Goal: Task Accomplishment & Management: Use online tool/utility

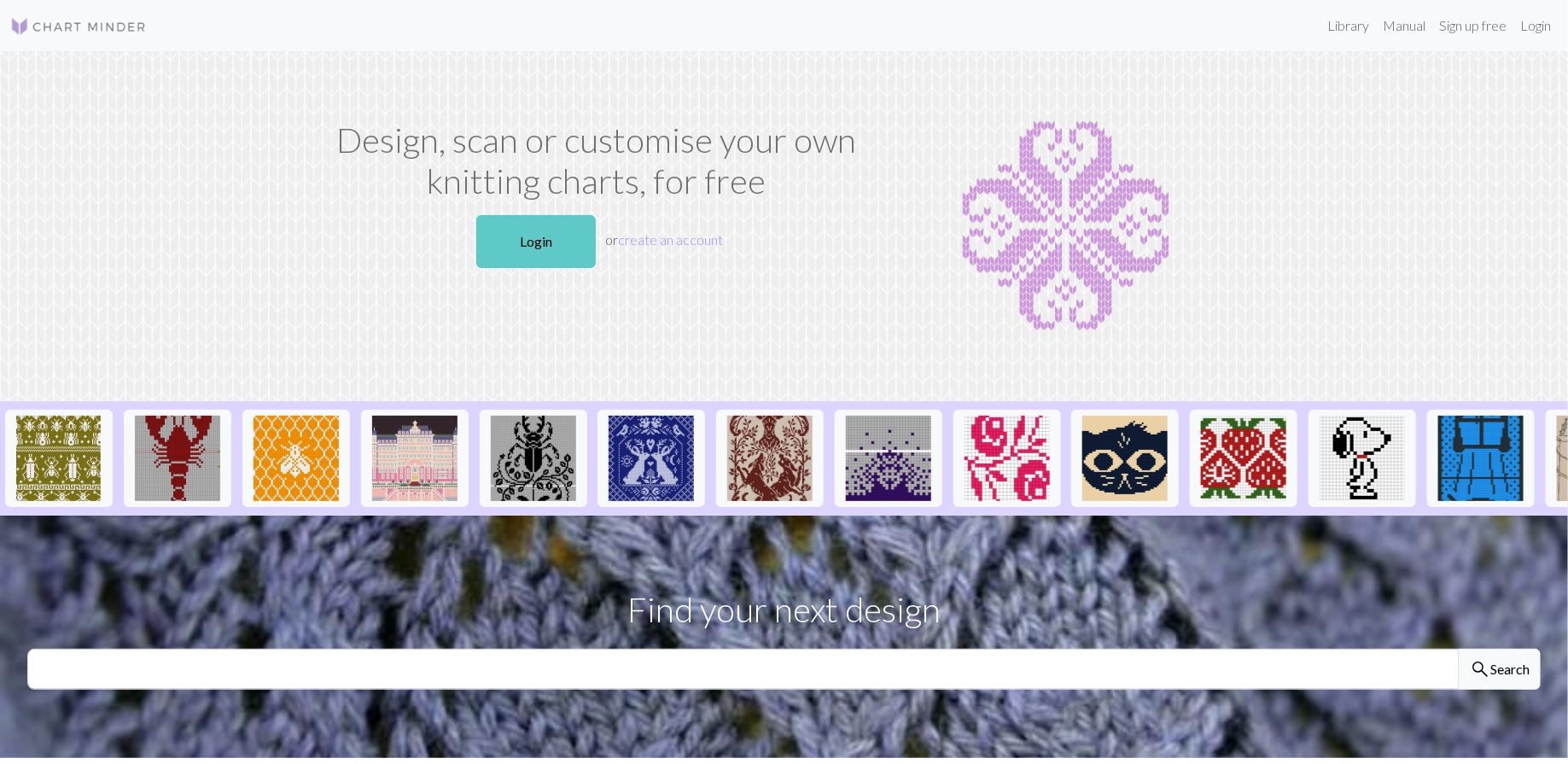
click at [500, 242] on link "Login" at bounding box center [536, 242] width 119 height 53
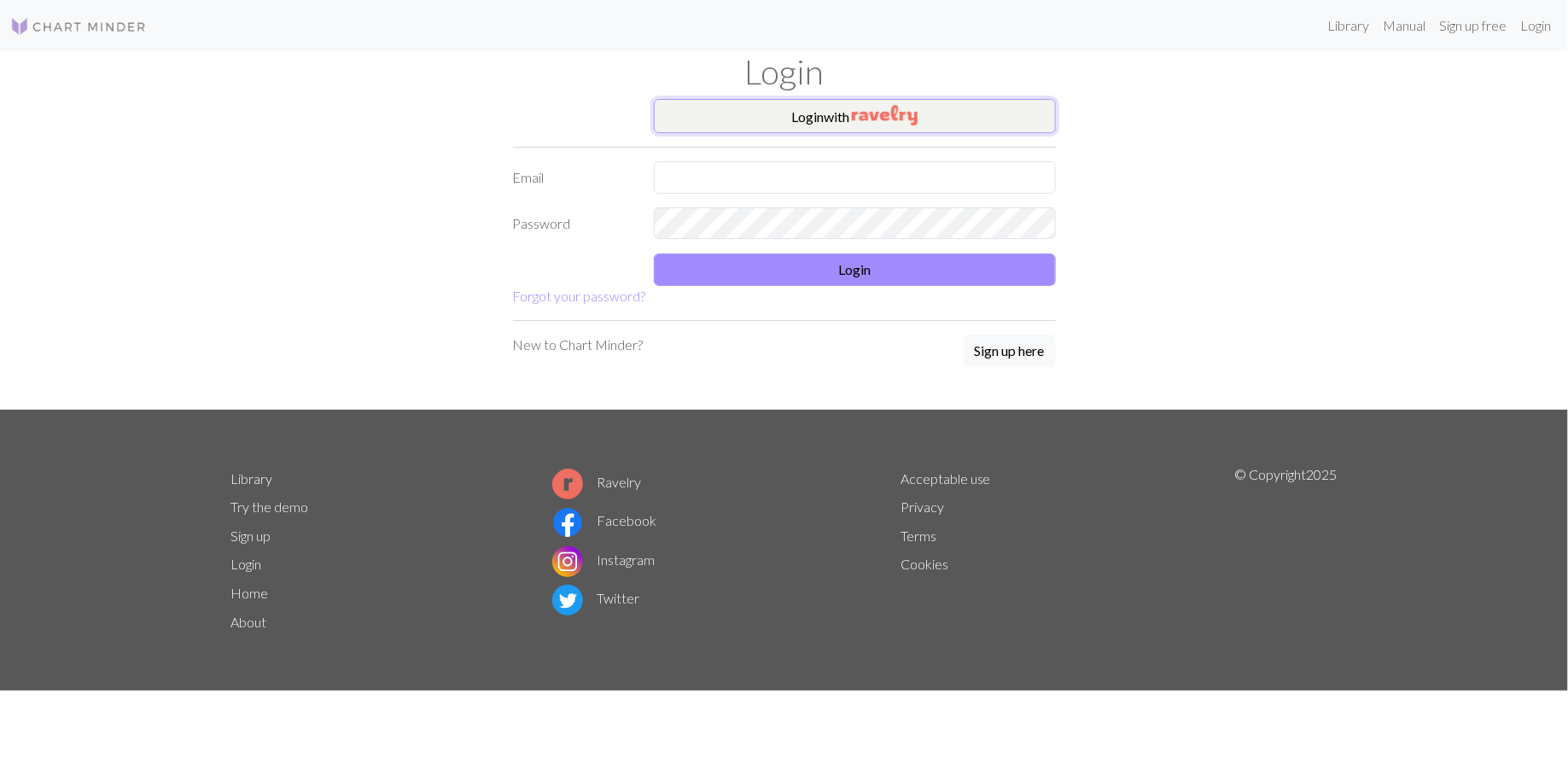
click at [743, 125] on button "Login with" at bounding box center [855, 116] width 402 height 34
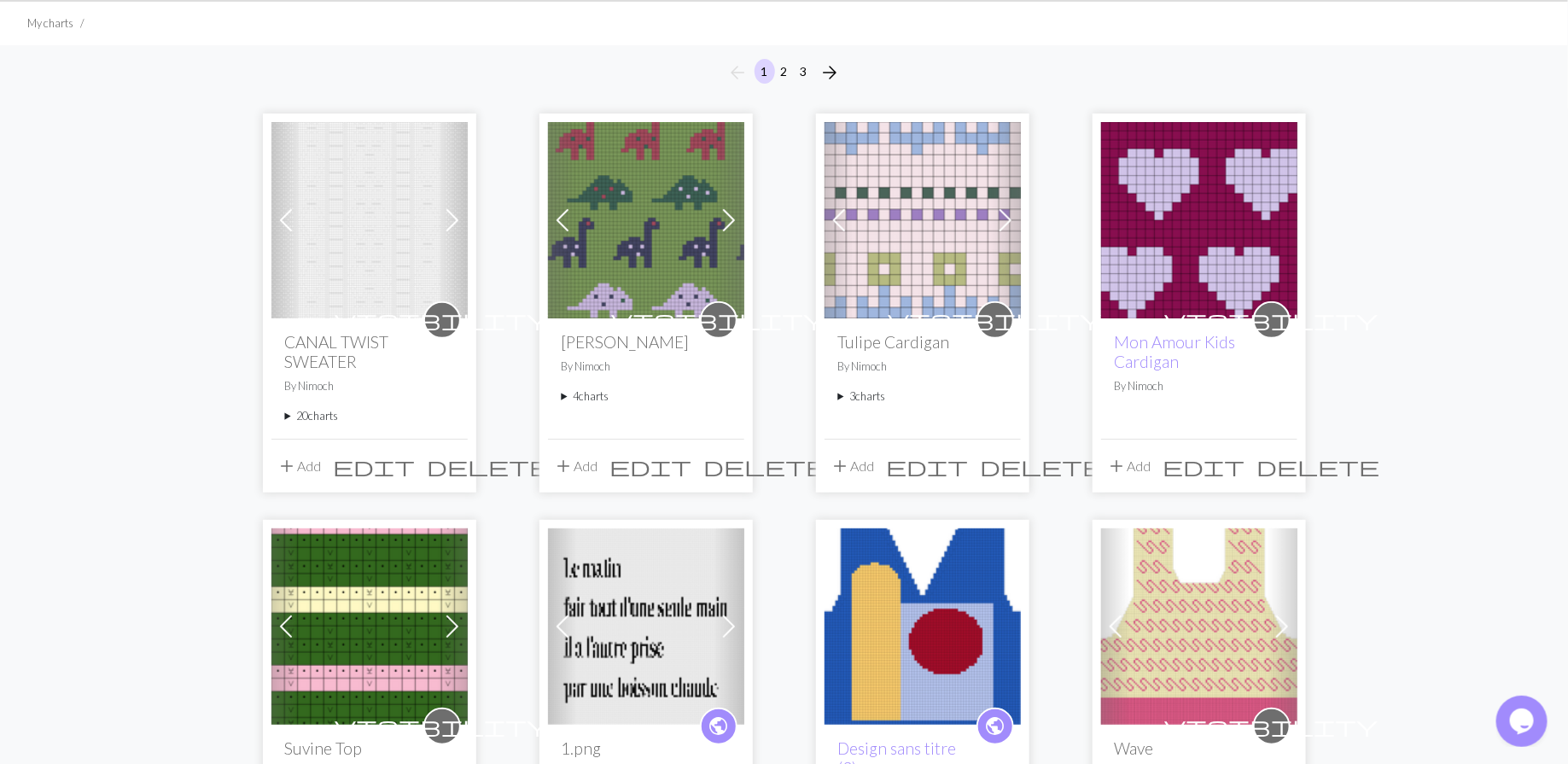
scroll to position [124, 0]
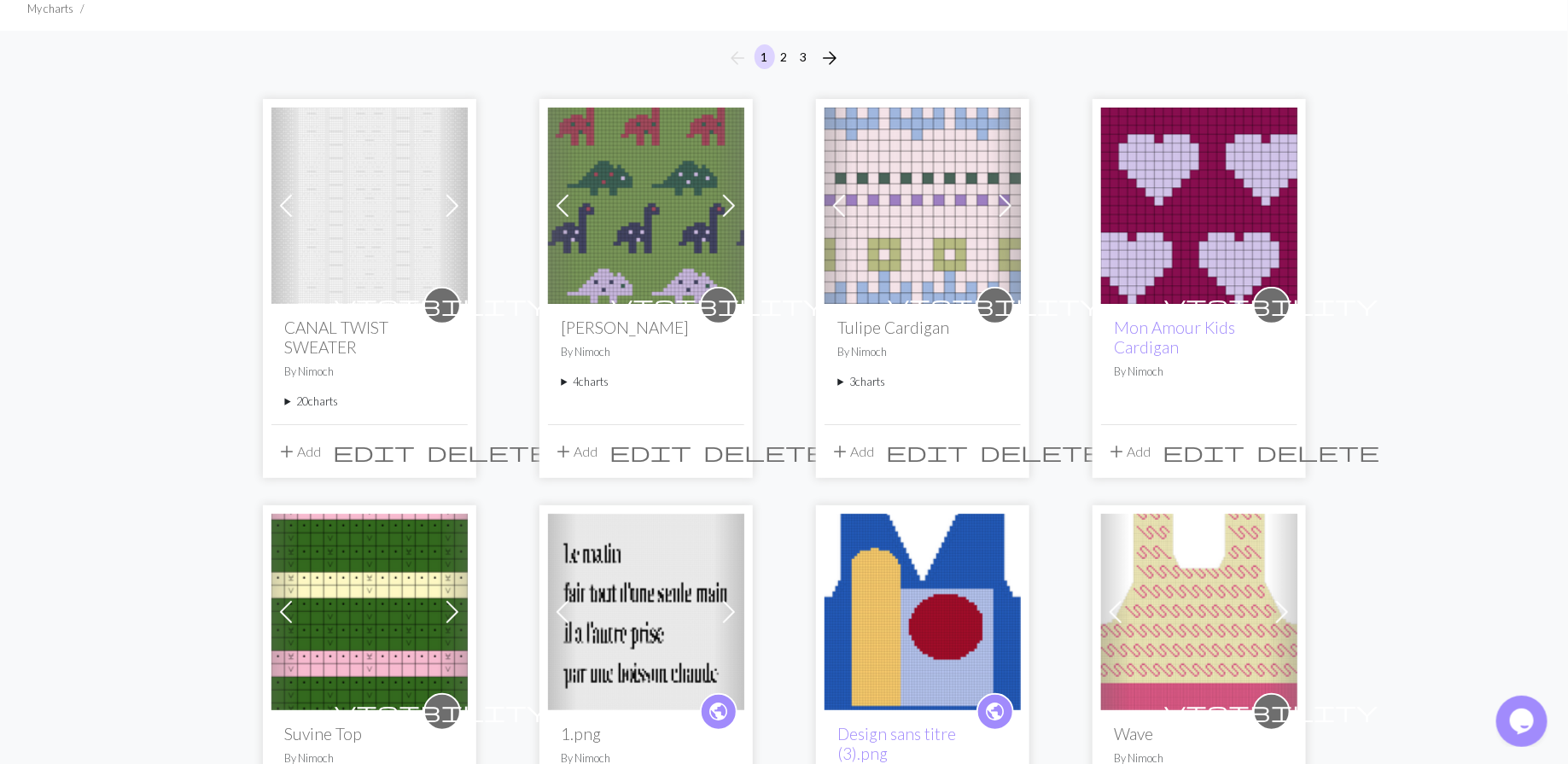
click at [285, 398] on summary "20 charts" at bounding box center [369, 401] width 169 height 16
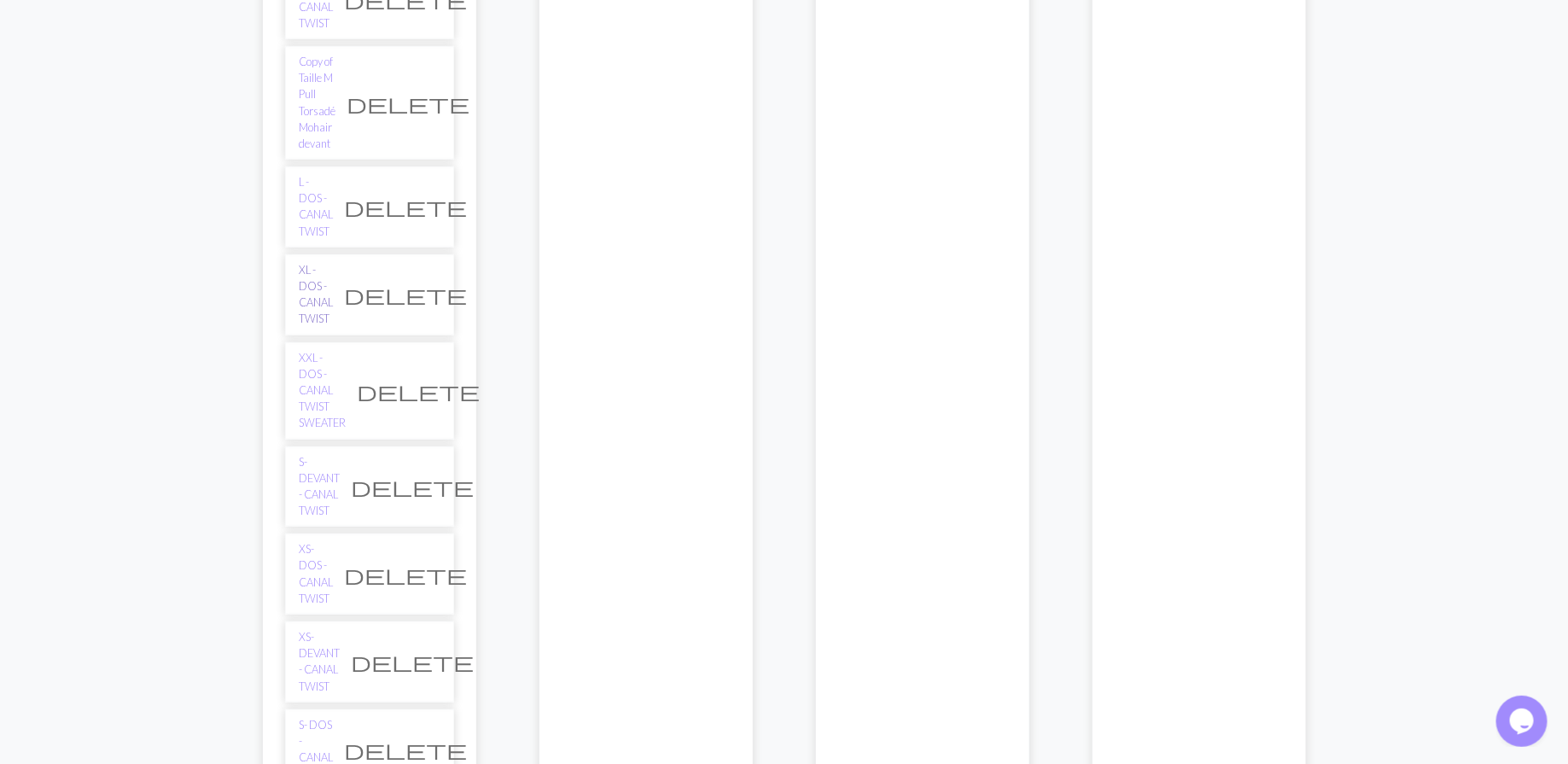
scroll to position [654, 0]
click at [311, 540] on link "XS- DOS - CANAL TWIST" at bounding box center [316, 573] width 34 height 66
click at [314, 628] on link "XS- DEVANT - CANAL TWIST" at bounding box center [319, 660] width 41 height 66
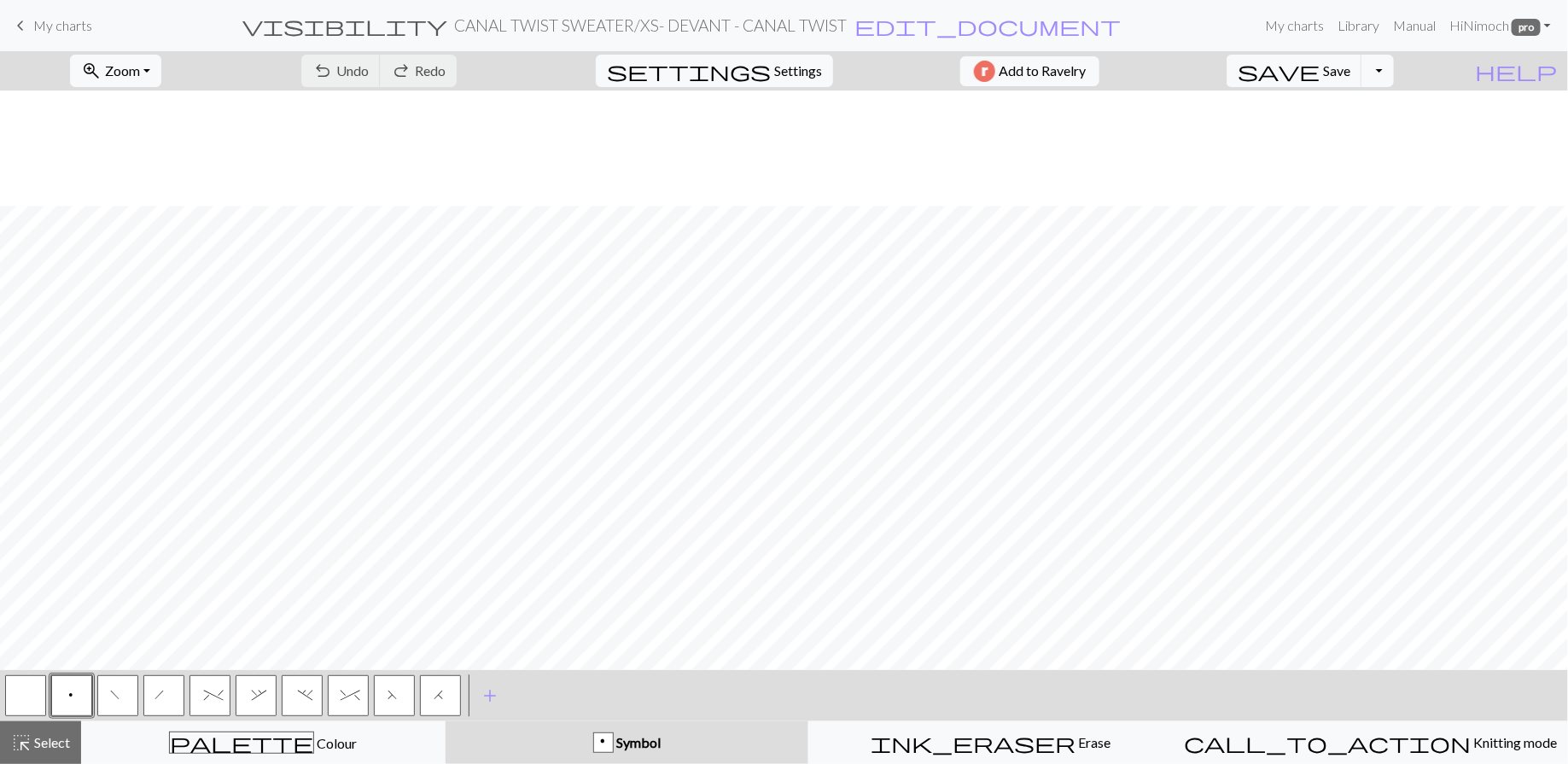
scroll to position [602, 0]
click at [1395, 77] on button "Toggle Dropdown" at bounding box center [1377, 70] width 32 height 32
click at [1369, 126] on button "save_alt Download" at bounding box center [1252, 134] width 282 height 28
click at [161, 76] on button "zoom_in Zoom Zoom" at bounding box center [115, 70] width 92 height 32
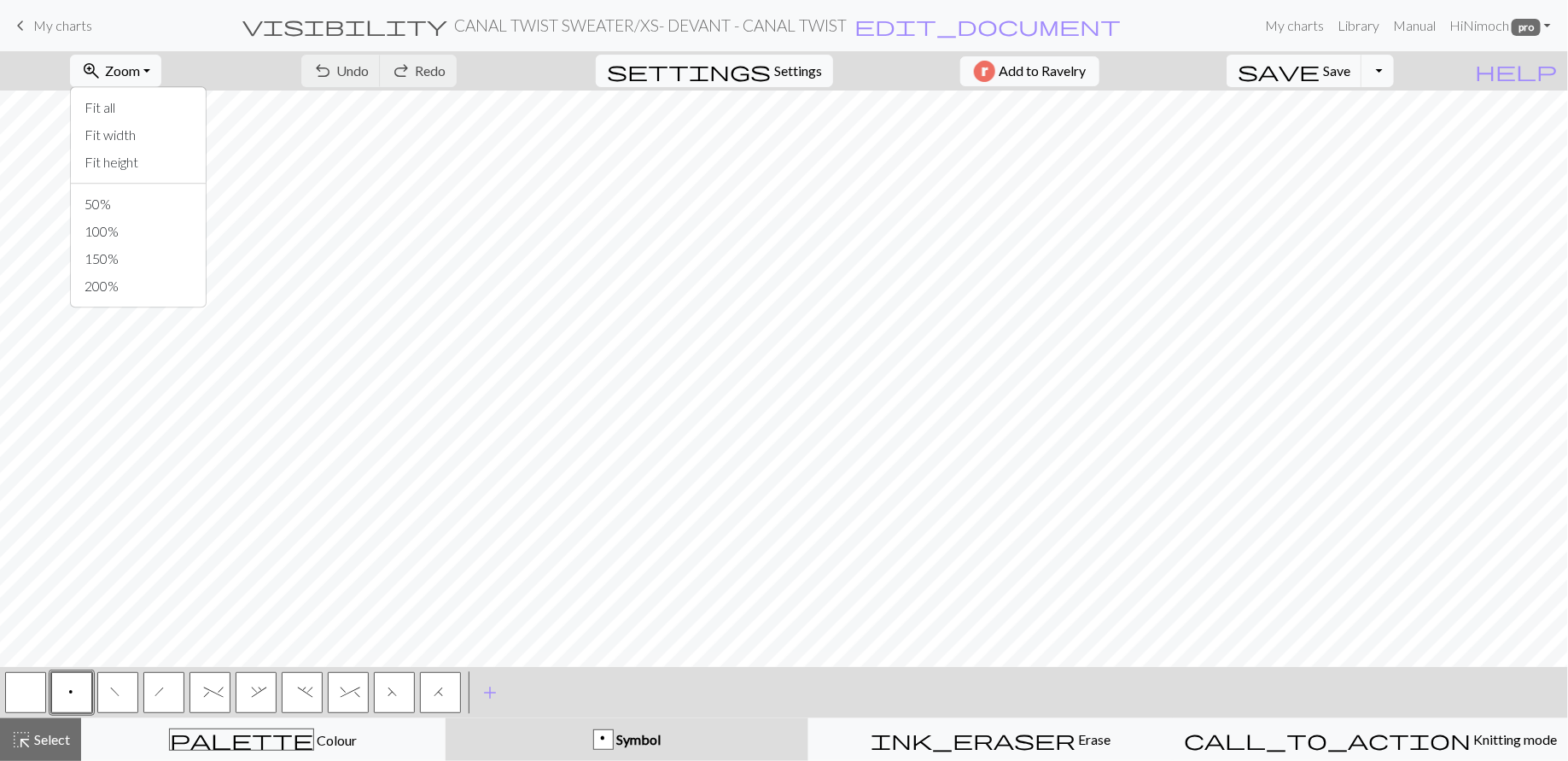
click at [257, 53] on div "zoom_in Zoom Zoom Fit all Fit width Fit height 50% 100% 150% 200% undo Undo Und…" at bounding box center [732, 71] width 1464 height 39
click at [1395, 70] on button "Toggle Dropdown" at bounding box center [1377, 71] width 32 height 32
click at [1357, 112] on button "file_copy Save a copy" at bounding box center [1252, 108] width 282 height 28
click at [1395, 72] on button "Toggle Dropdown" at bounding box center [1377, 71] width 32 height 32
click at [1377, 132] on button "save_alt Download" at bounding box center [1252, 134] width 282 height 28
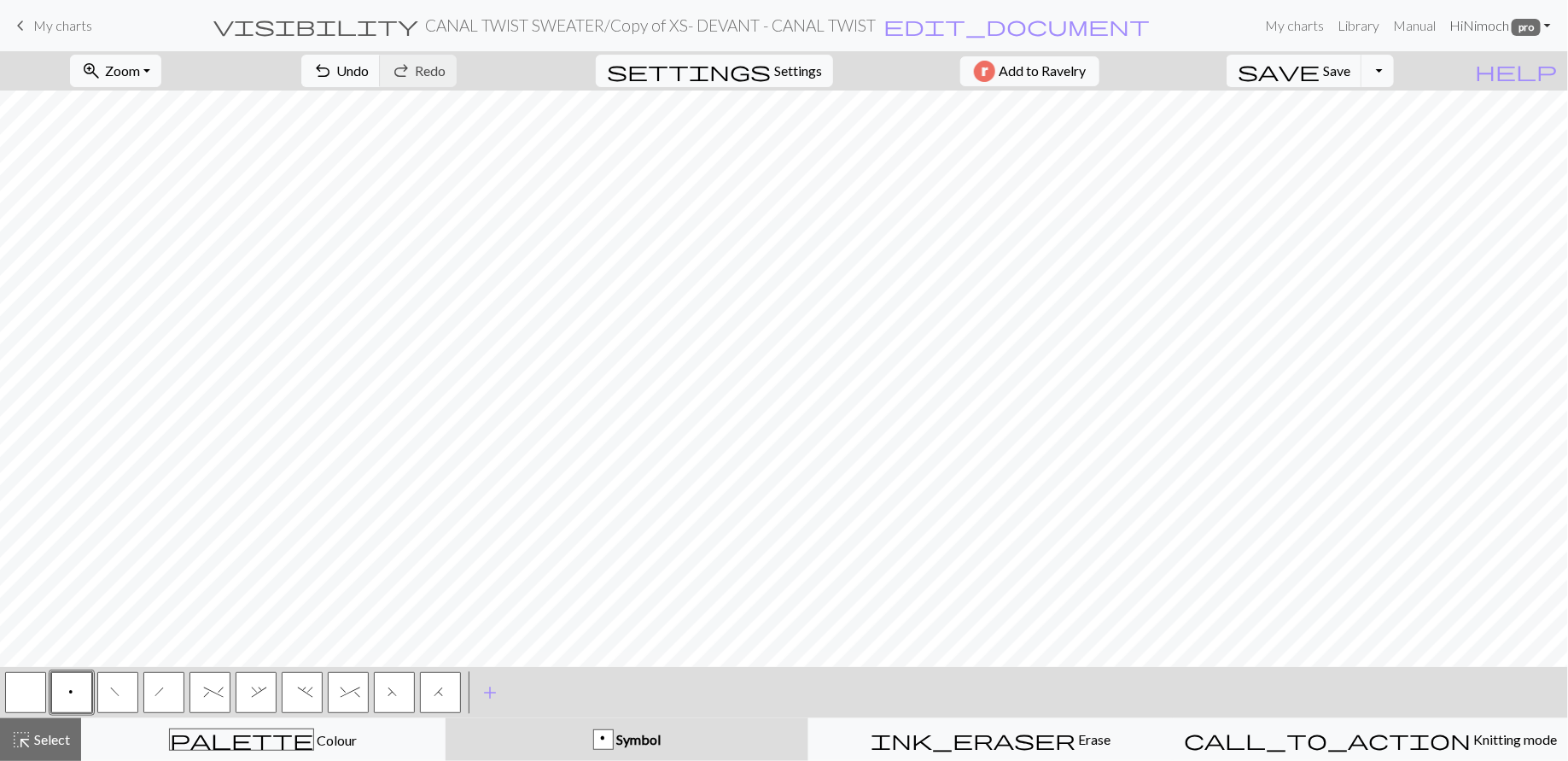
click at [1480, 31] on link "Hi Nimoch pro" at bounding box center [1500, 26] width 115 height 34
click at [1466, 64] on link "Account settings" at bounding box center [1489, 72] width 111 height 34
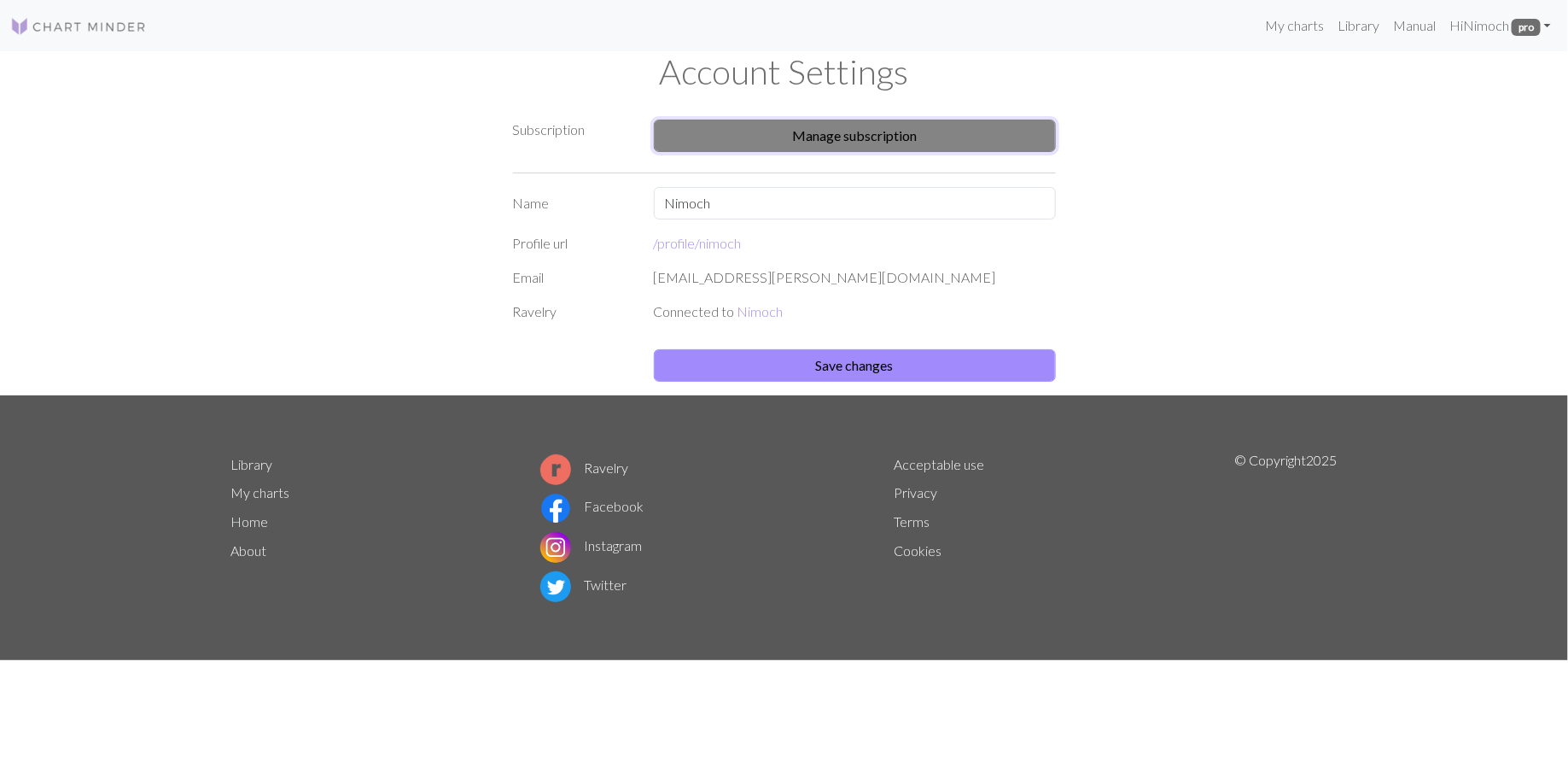
click at [766, 130] on button "Manage subscription" at bounding box center [855, 135] width 402 height 32
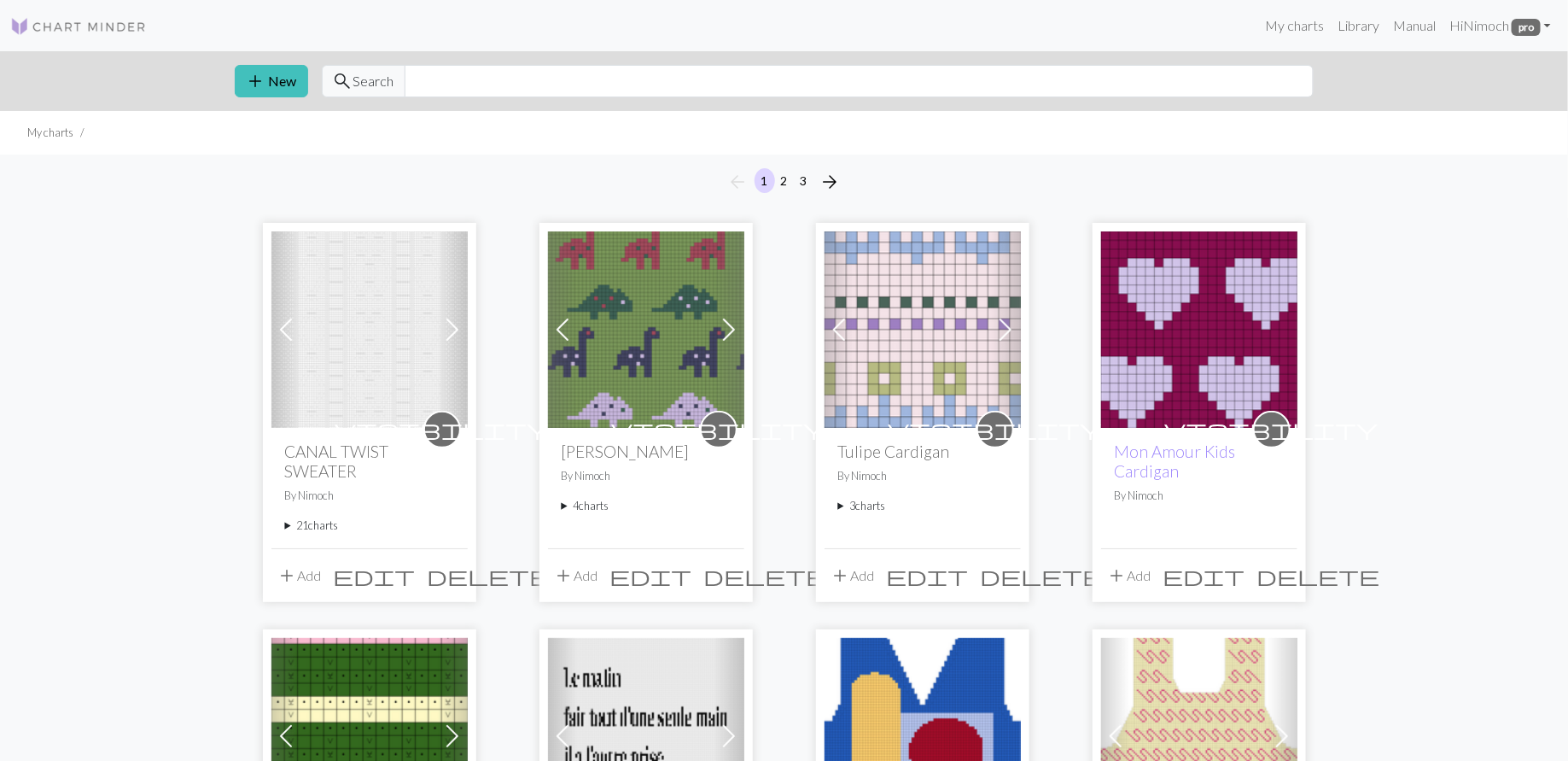
click at [564, 509] on summary "4 charts" at bounding box center [645, 505] width 169 height 16
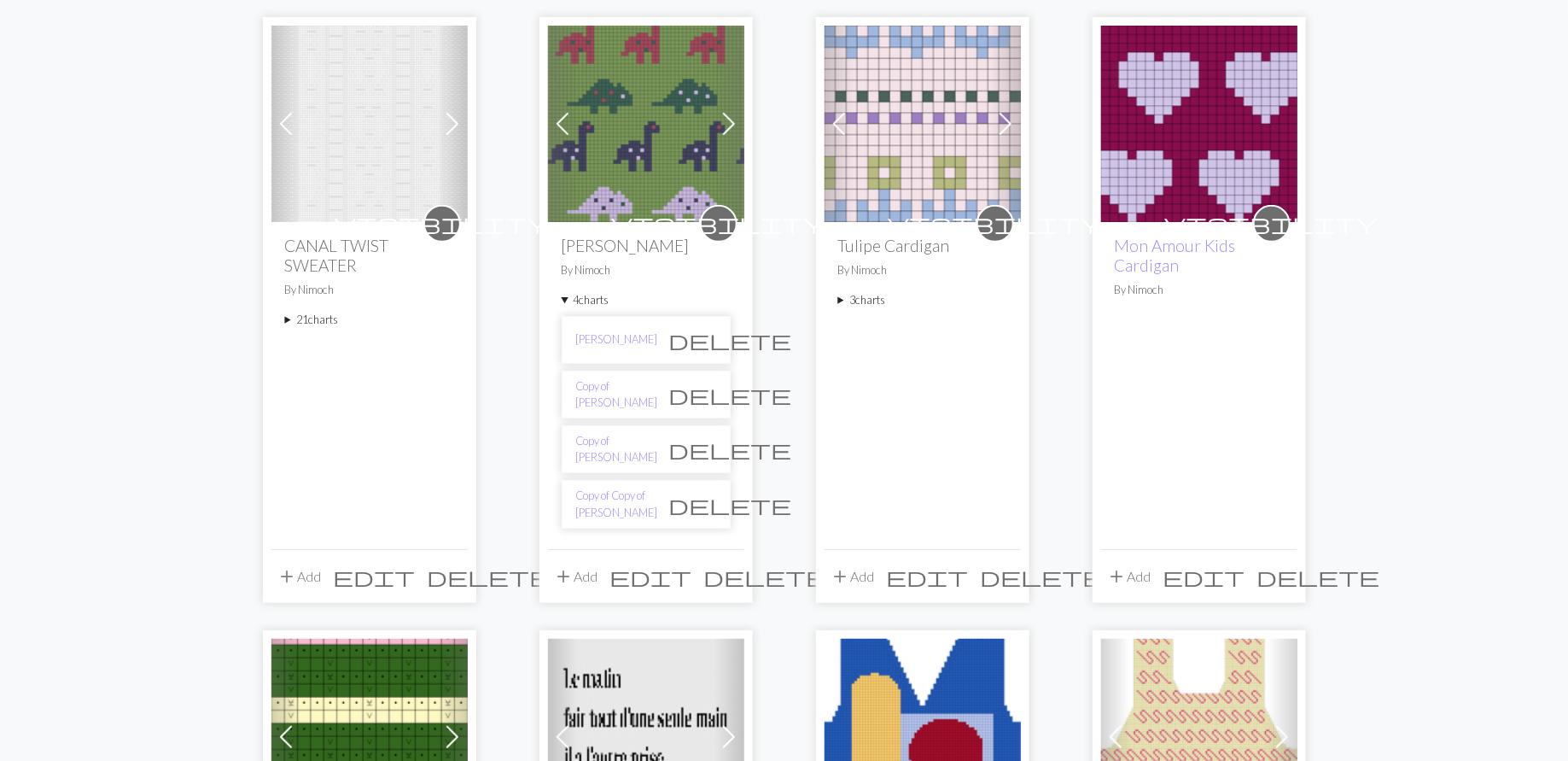
scroll to position [219, 0]
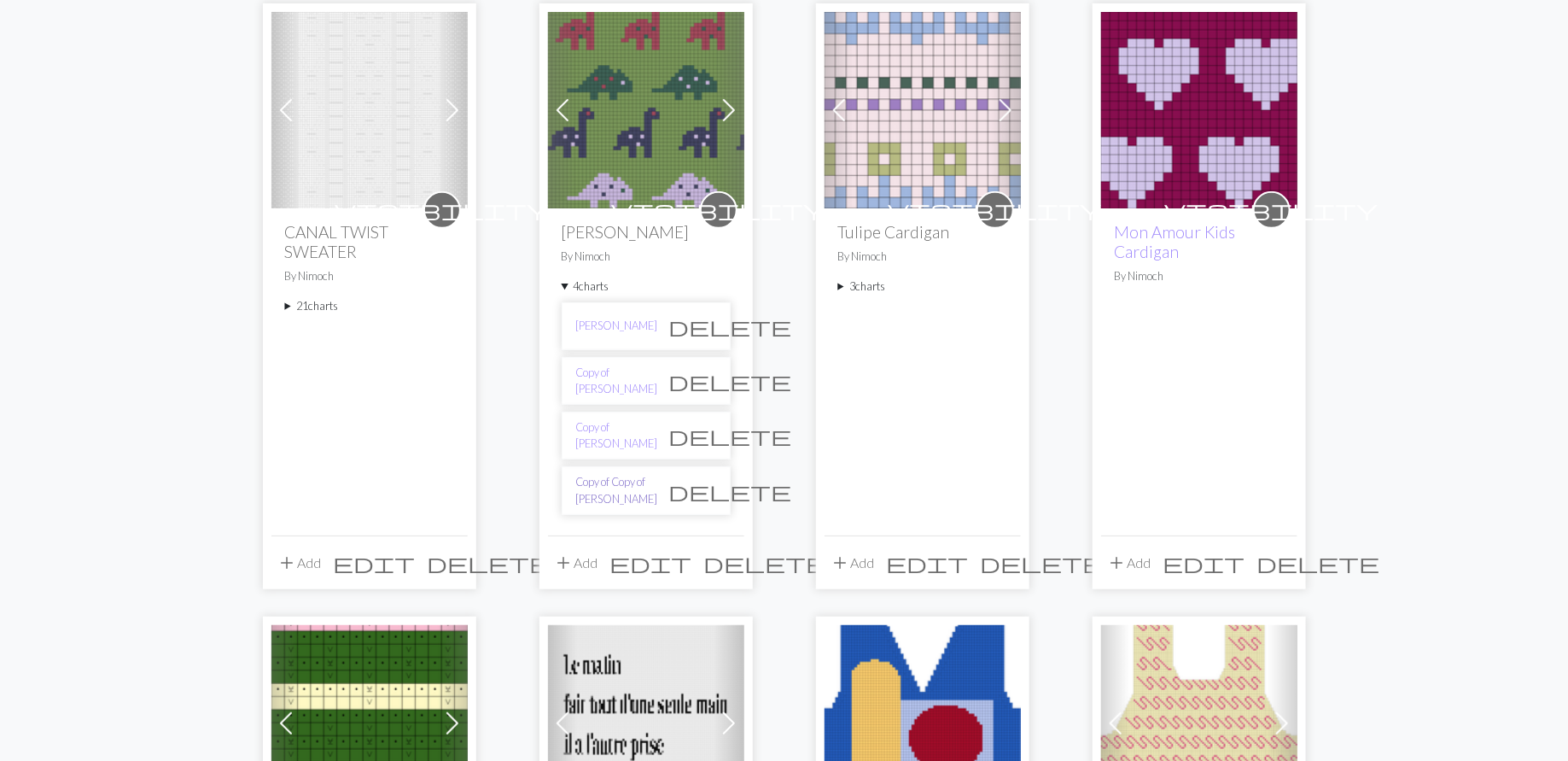
click at [603, 478] on link "Copy of Copy of [PERSON_NAME]" at bounding box center [618, 490] width 82 height 32
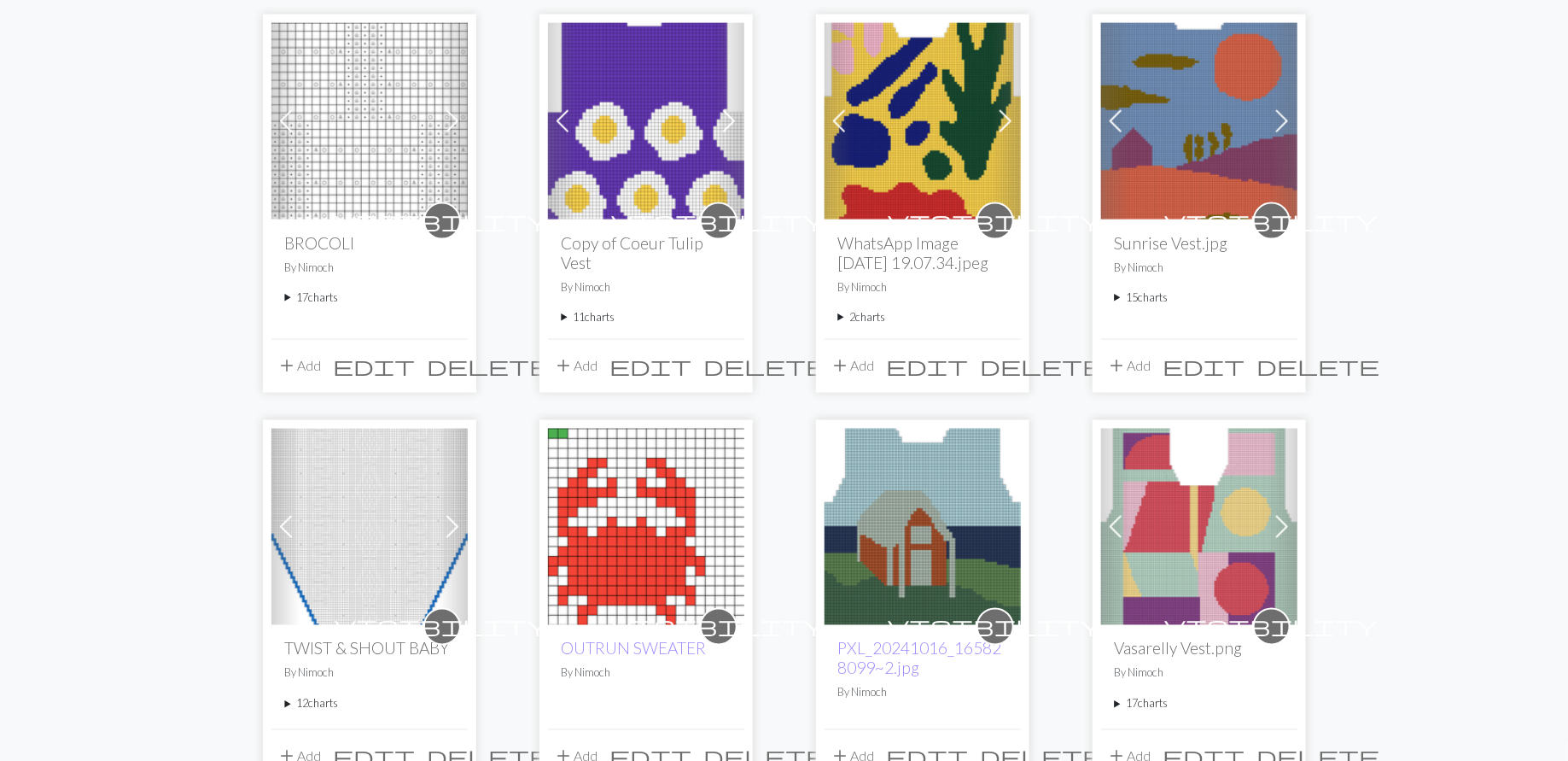
scroll to position [1304, 0]
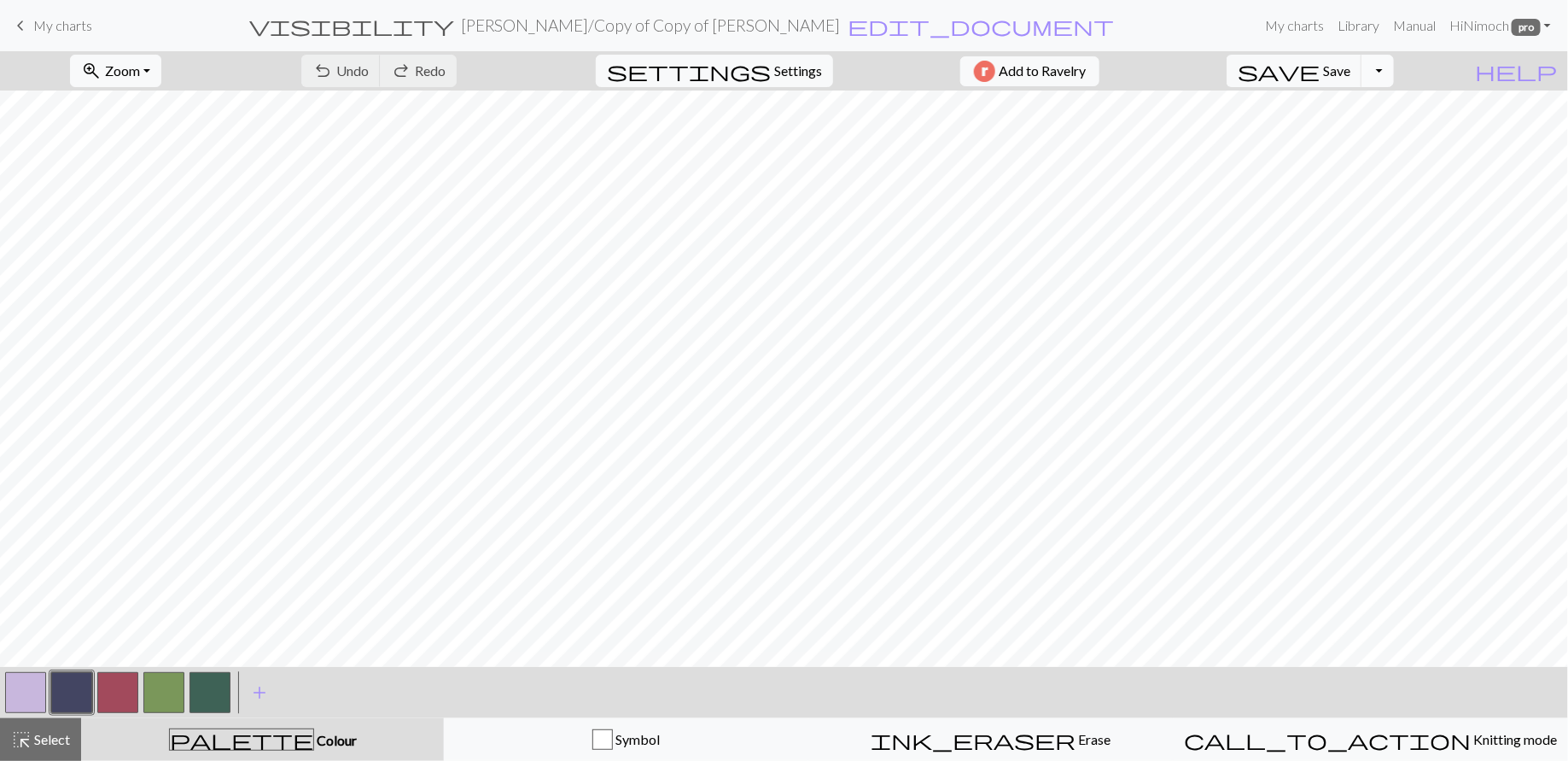
click at [1395, 61] on button "Toggle Dropdown" at bounding box center [1377, 71] width 32 height 32
click at [1365, 132] on button "save_alt Download" at bounding box center [1252, 134] width 282 height 28
click at [1555, 67] on span "help" at bounding box center [1517, 71] width 82 height 24
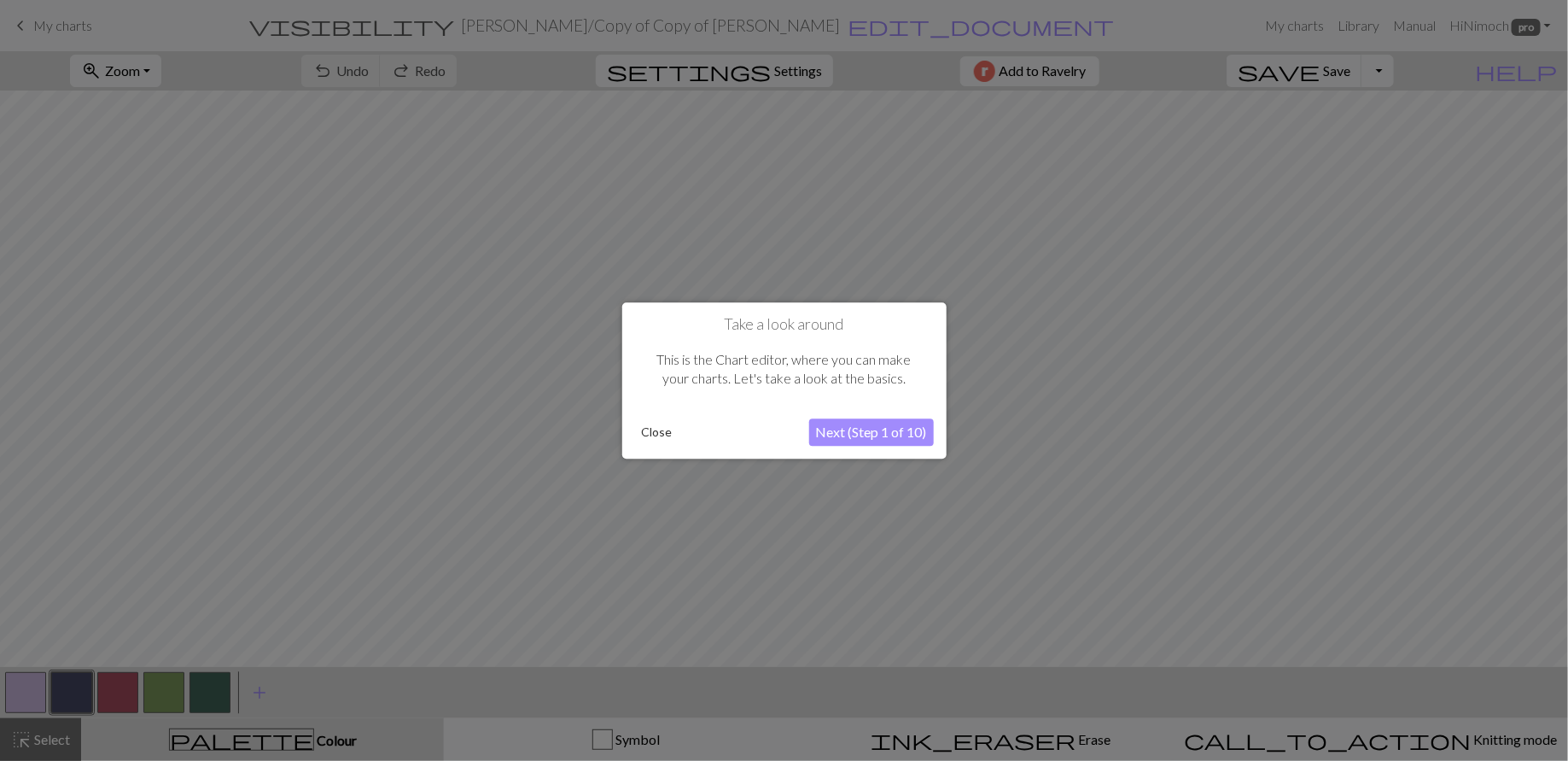
click at [654, 433] on button "Close" at bounding box center [657, 432] width 45 height 26
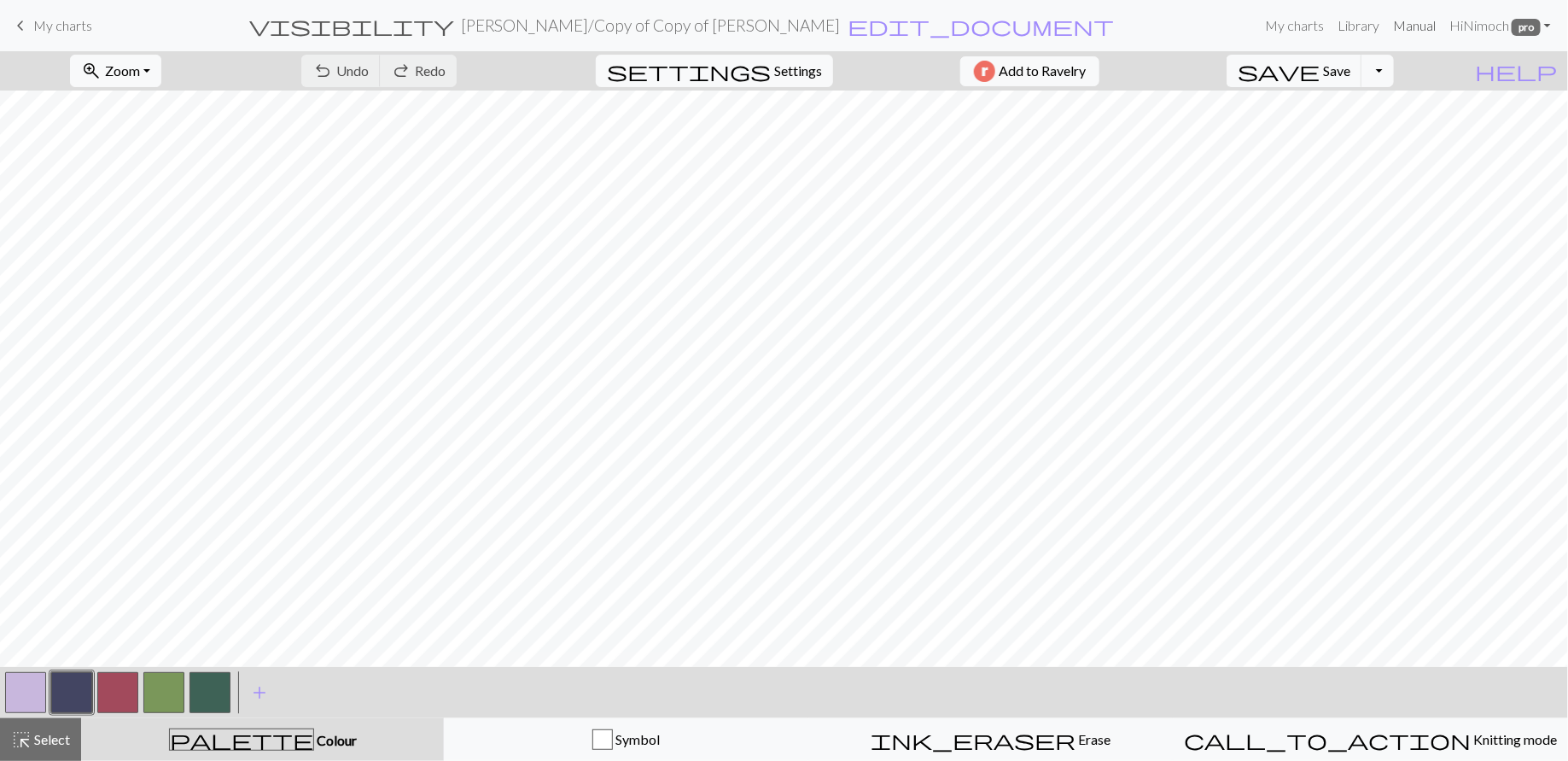
click at [1415, 26] on link "Manual" at bounding box center [1414, 26] width 56 height 34
